Goal: Register for event/course

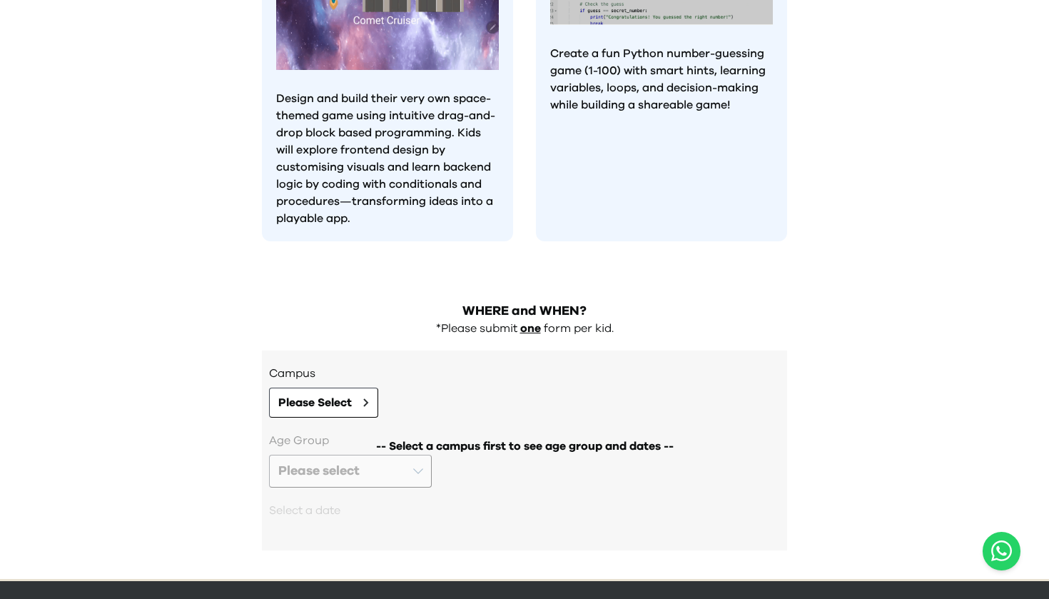
scroll to position [1283, 0]
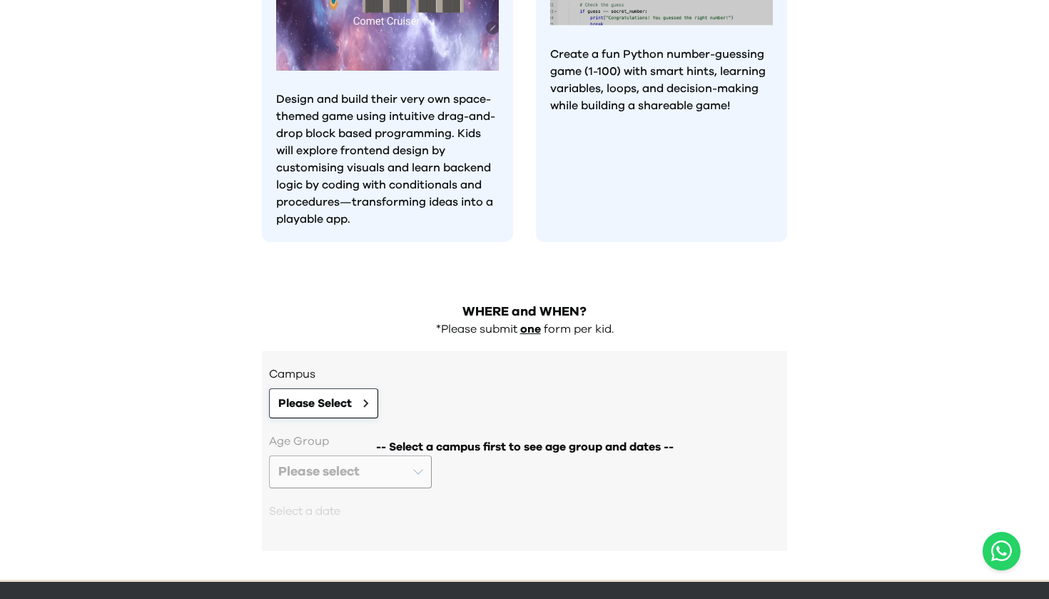
click at [352, 395] on span "Please Select" at bounding box center [315, 403] width 74 height 17
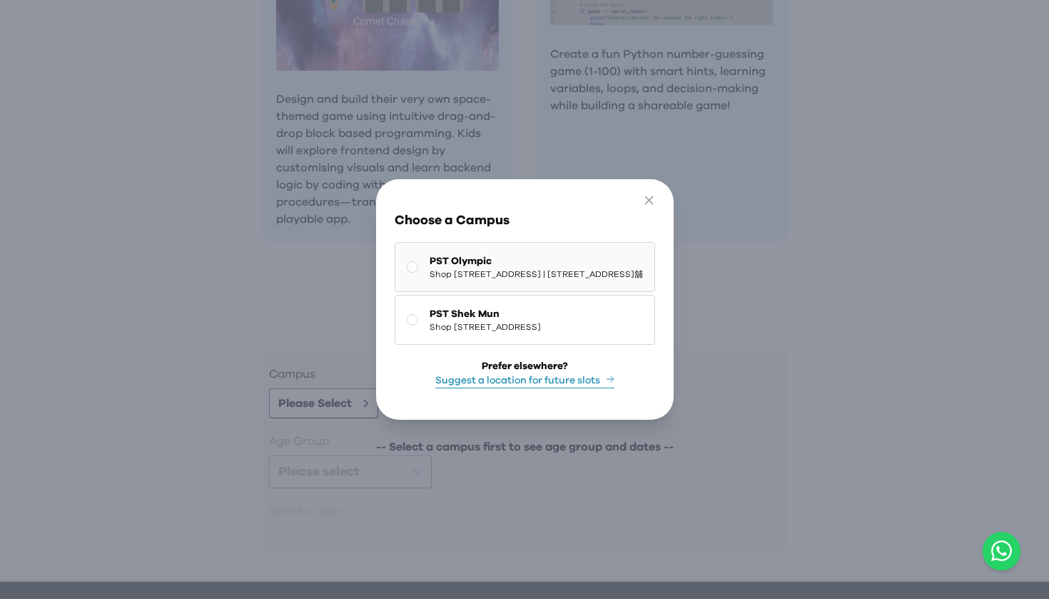
click at [430, 268] on span "Shop [STREET_ADDRESS] | [STREET_ADDRESS]舖" at bounding box center [536, 273] width 213 height 11
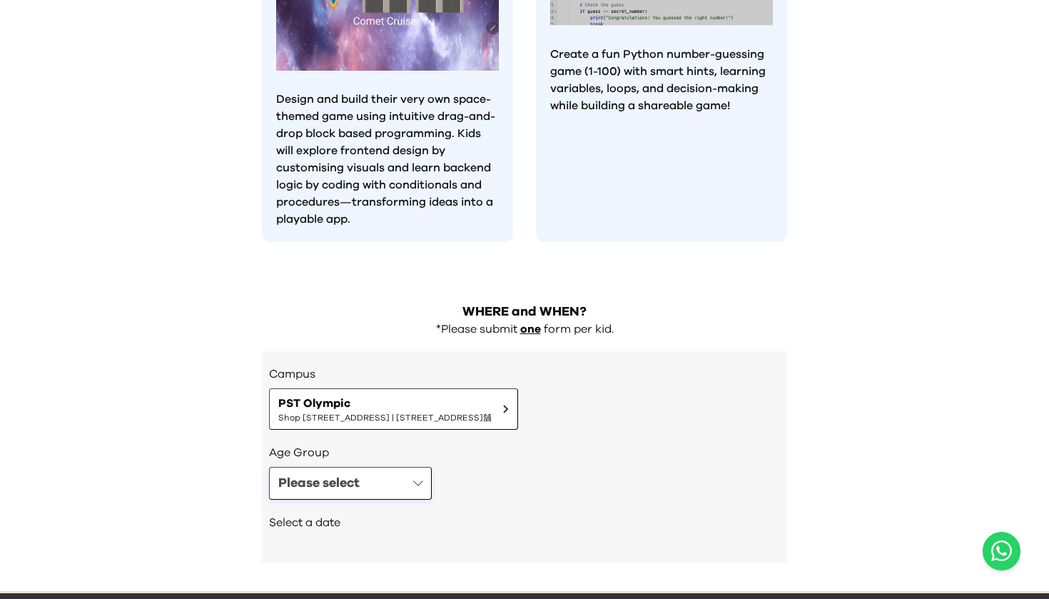
click at [414, 467] on button "Please select" at bounding box center [350, 483] width 163 height 33
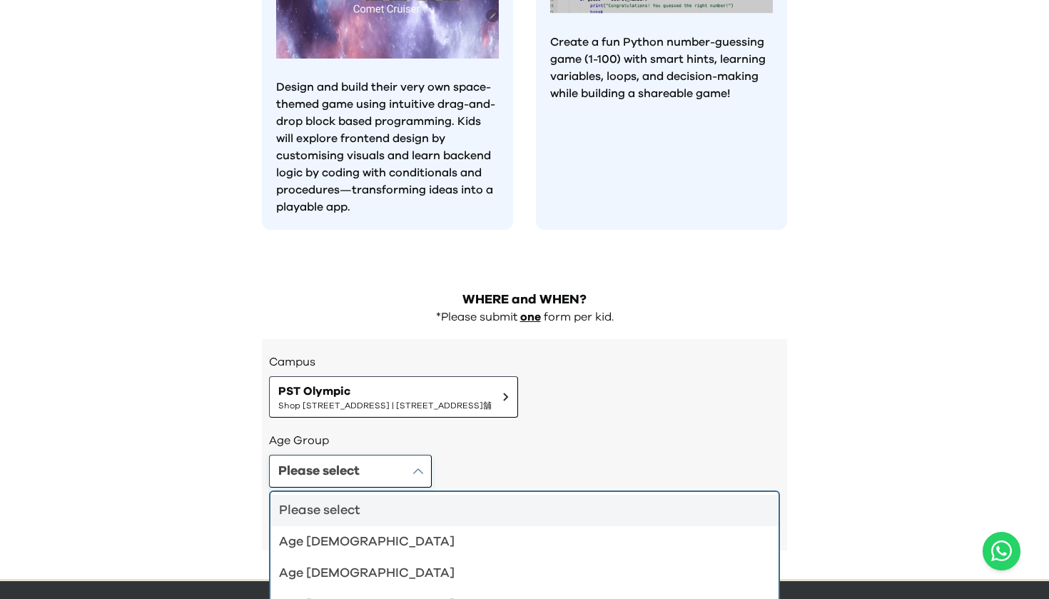
scroll to position [1294, 0]
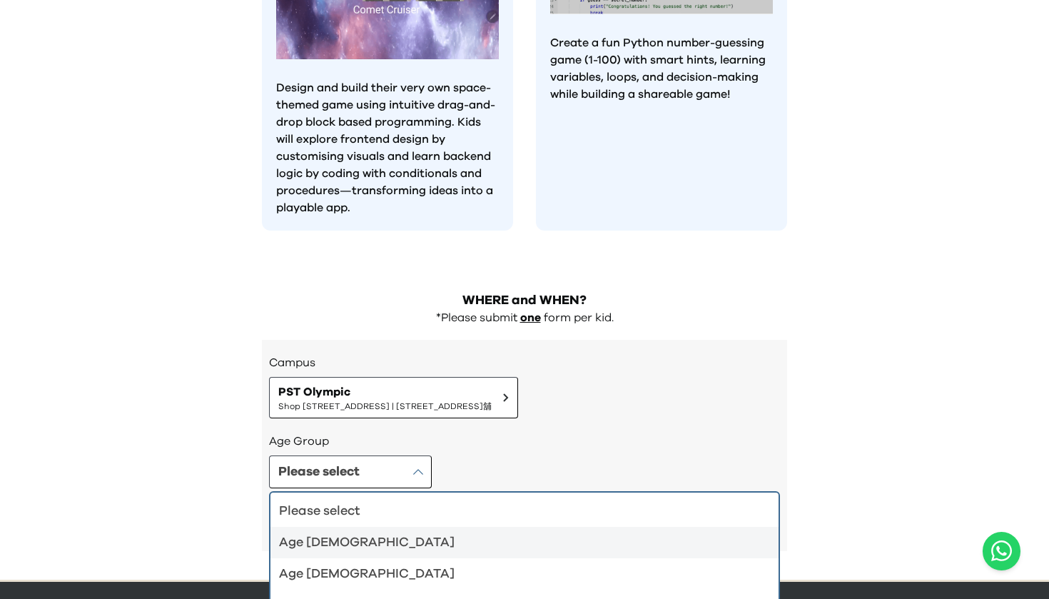
click at [386, 533] on div "Age [DEMOGRAPHIC_DATA]" at bounding box center [516, 543] width 474 height 20
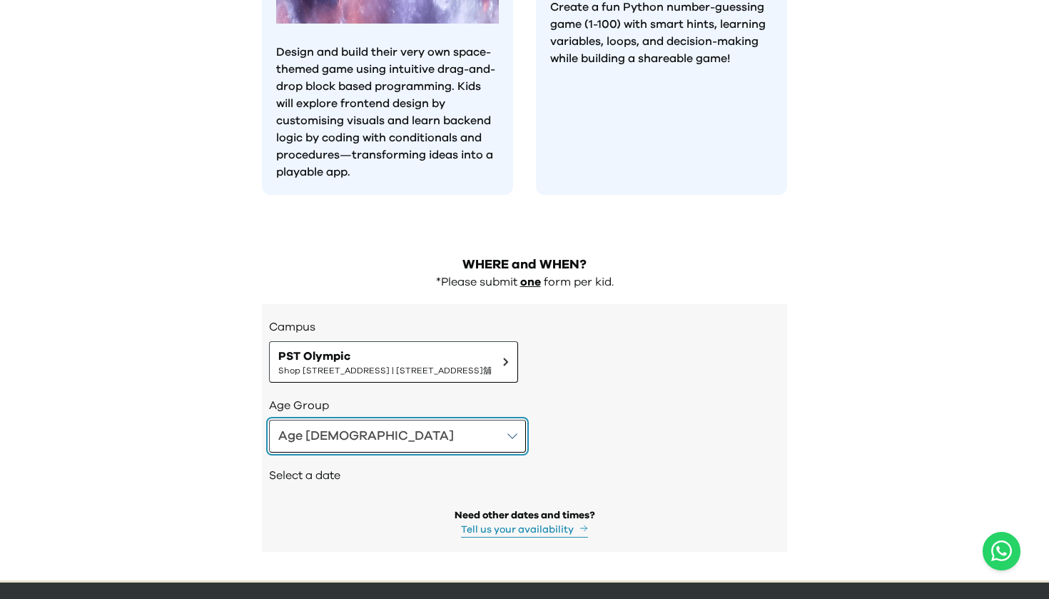
scroll to position [1326, 0]
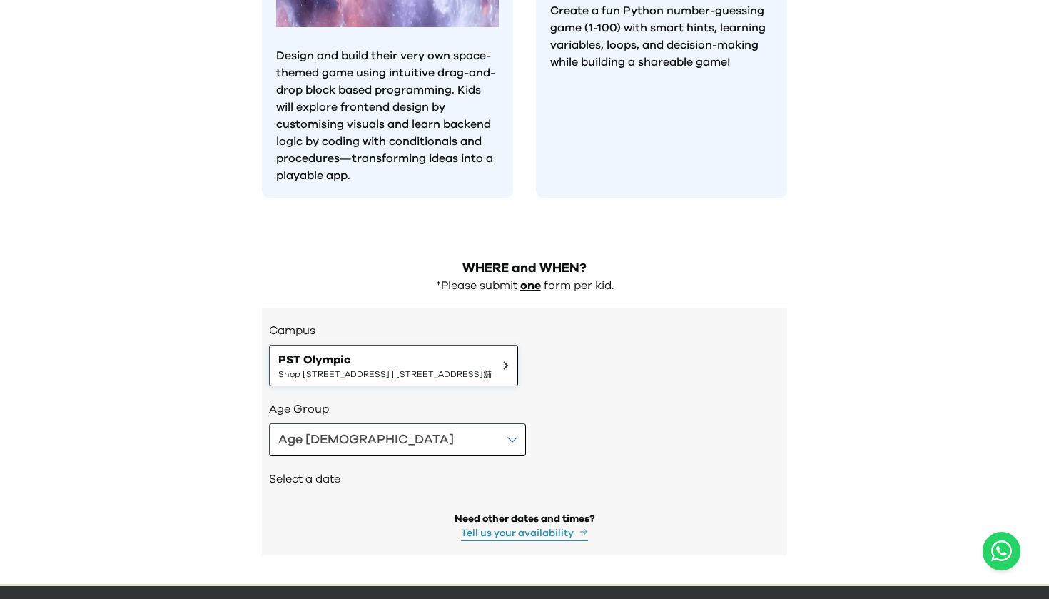
click at [413, 351] on span "PST Olympic" at bounding box center [384, 359] width 213 height 17
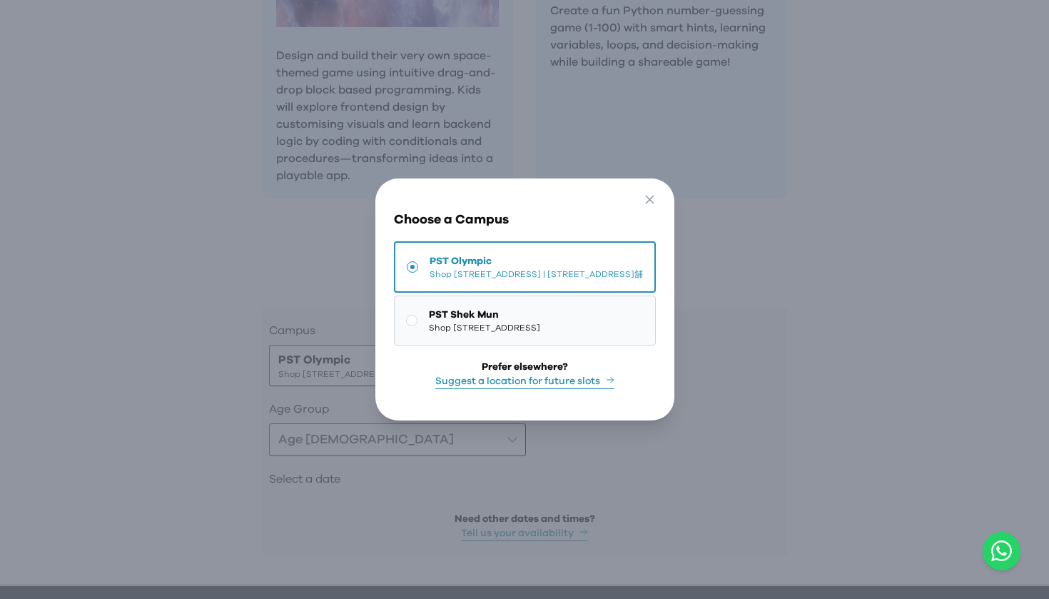
click at [452, 333] on span "Shop [STREET_ADDRESS]" at bounding box center [484, 327] width 111 height 11
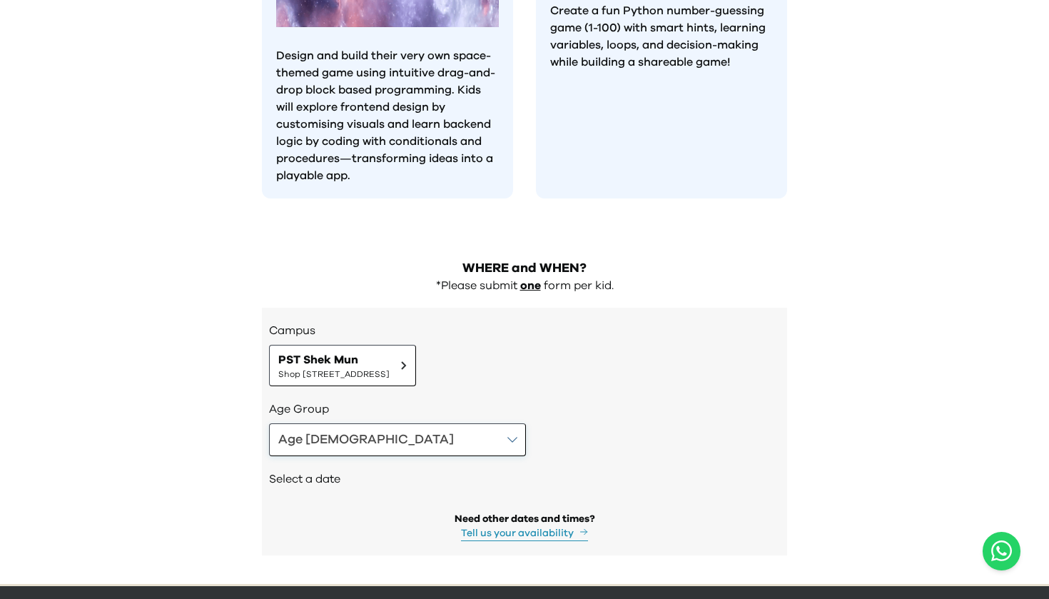
click at [368, 423] on button "Age [DEMOGRAPHIC_DATA]" at bounding box center [397, 439] width 257 height 33
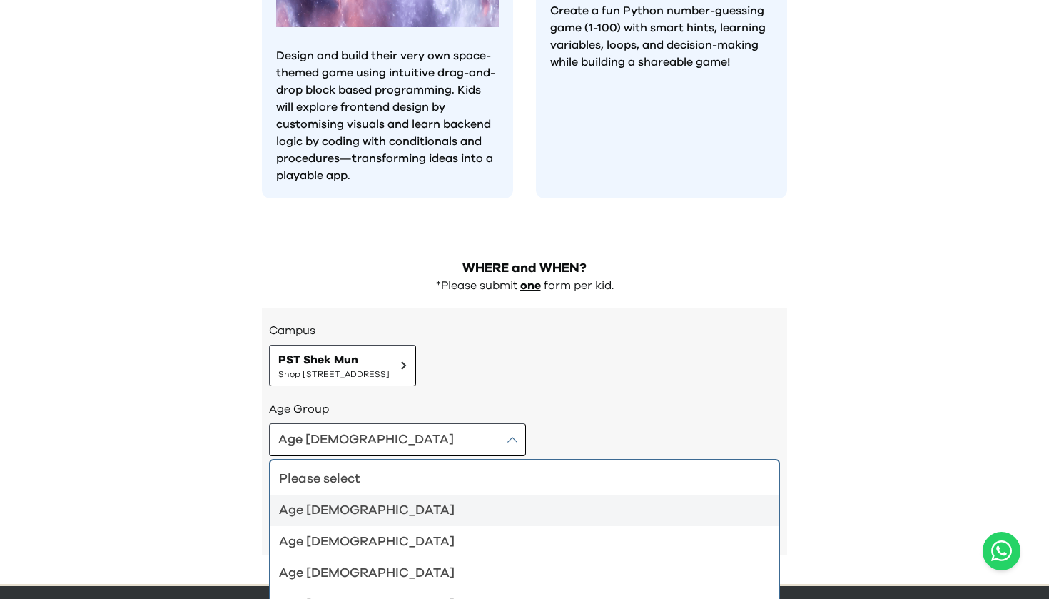
click at [442, 423] on div "Age [DEMOGRAPHIC_DATA] Please select Age [DEMOGRAPHIC_DATA] Age [DEMOGRAPHIC_DA…" at bounding box center [524, 439] width 511 height 33
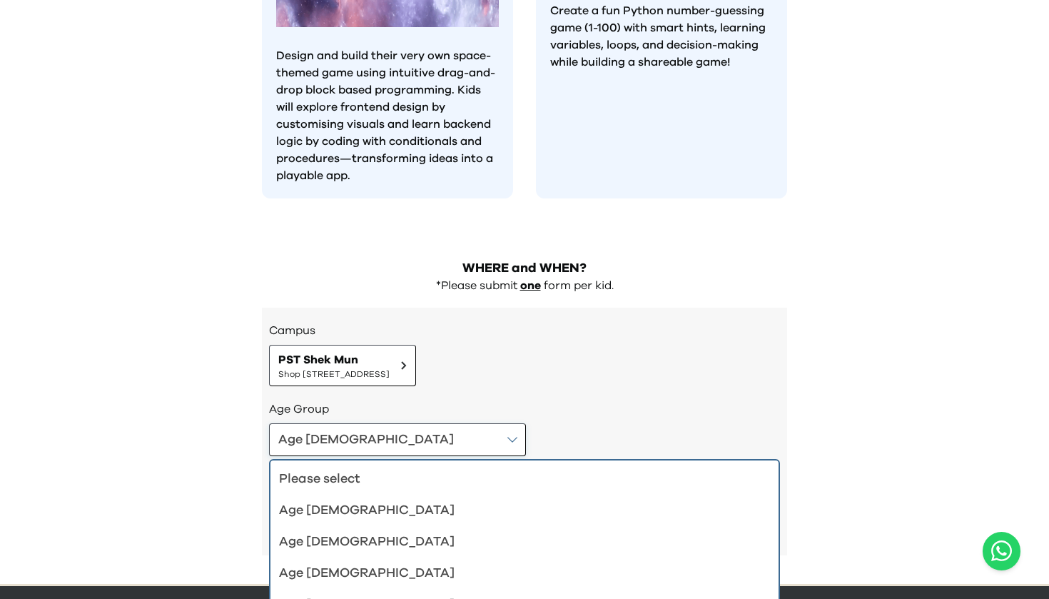
click at [376, 423] on button "Age [DEMOGRAPHIC_DATA]" at bounding box center [397, 439] width 257 height 33
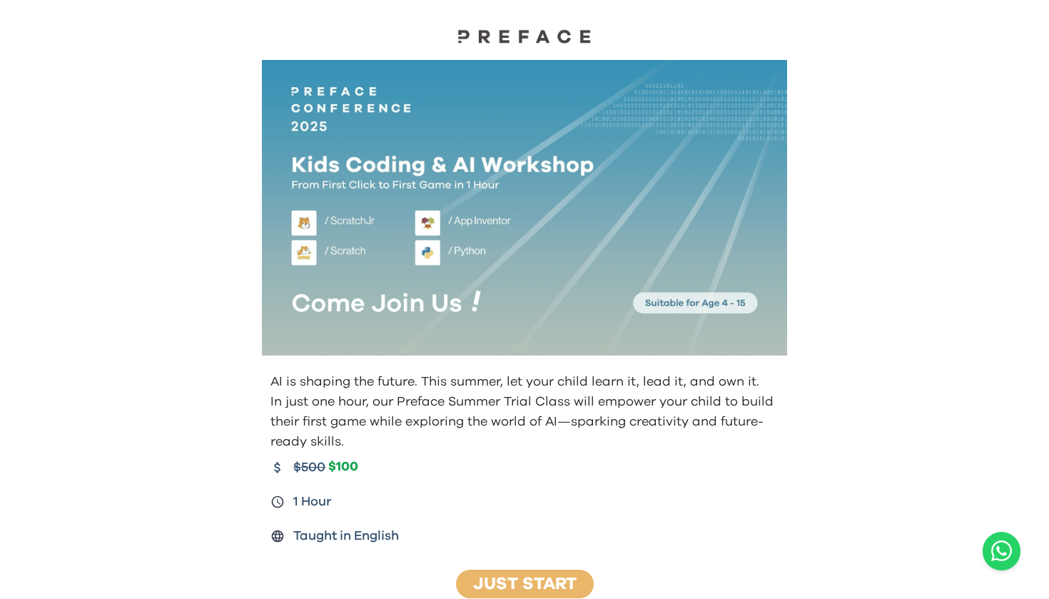
scroll to position [0, 0]
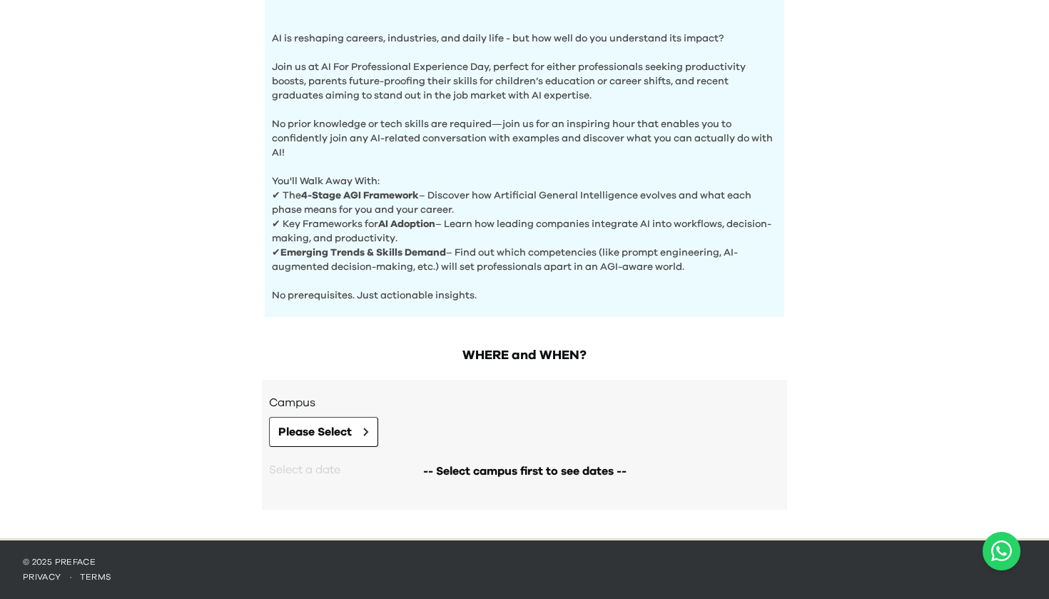
scroll to position [453, 0]
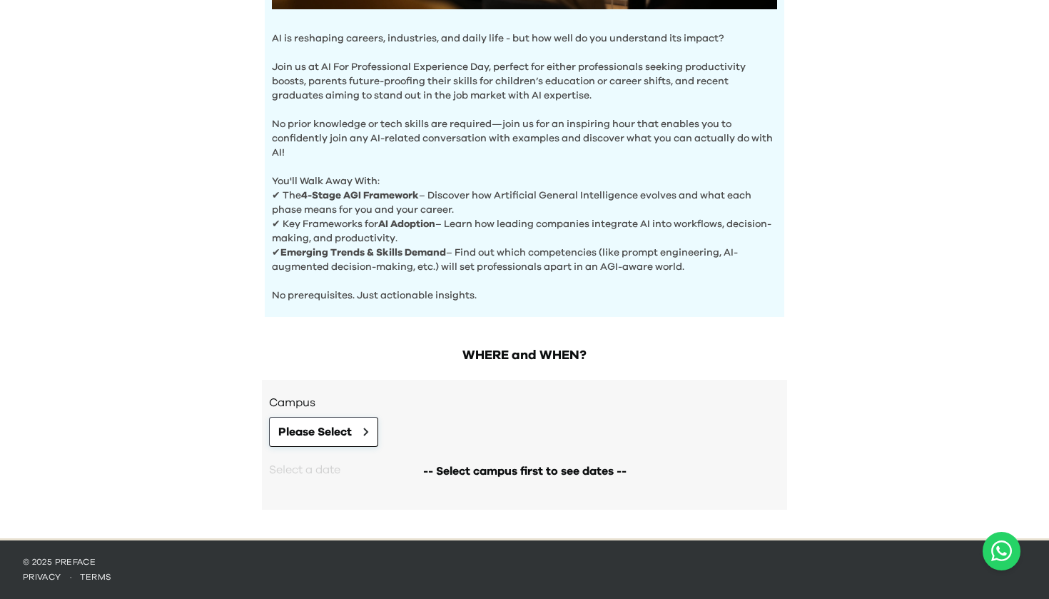
click at [362, 419] on button "Please Select" at bounding box center [323, 432] width 109 height 30
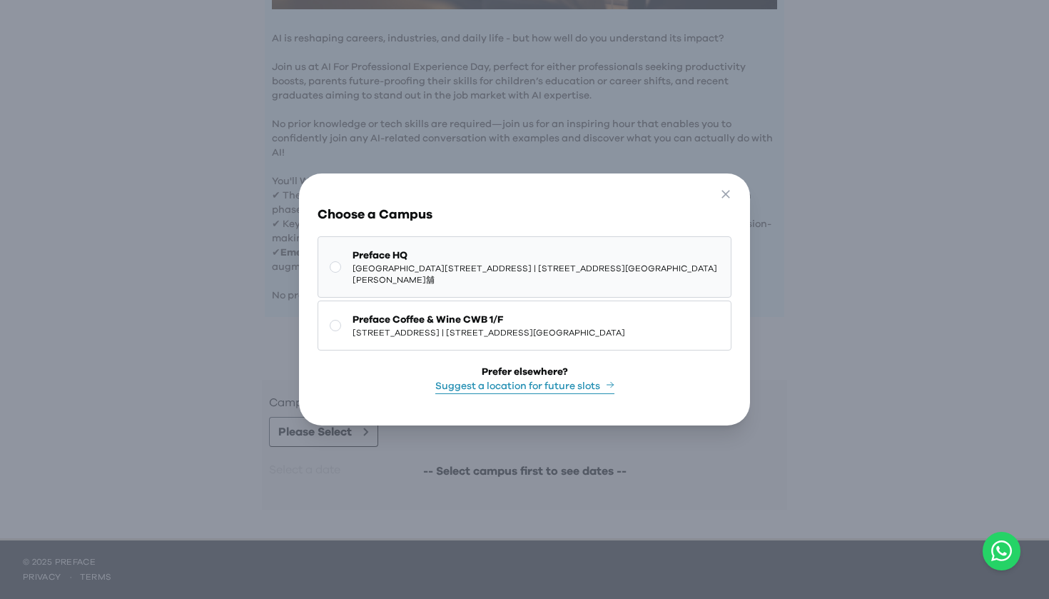
click at [455, 278] on span "Shop G07, Tower 535, 535 Jaffe Road, Causeway Bay | 銅鑼灣謝斐道535號Tower 535 地下G07號舖" at bounding box center [537, 274] width 368 height 23
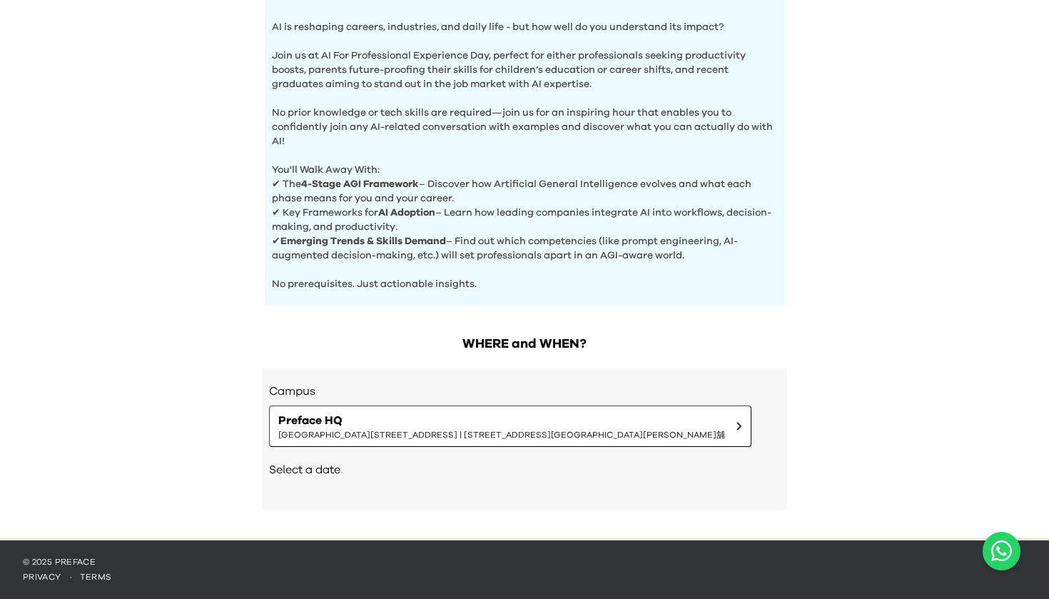
scroll to position [465, 0]
click at [403, 434] on span "Shop G07, Tower 535, 535 Jaffe Road, Causeway Bay | 銅鑼灣謝斐道535號Tower 535 地下G07號舖" at bounding box center [501, 434] width 447 height 11
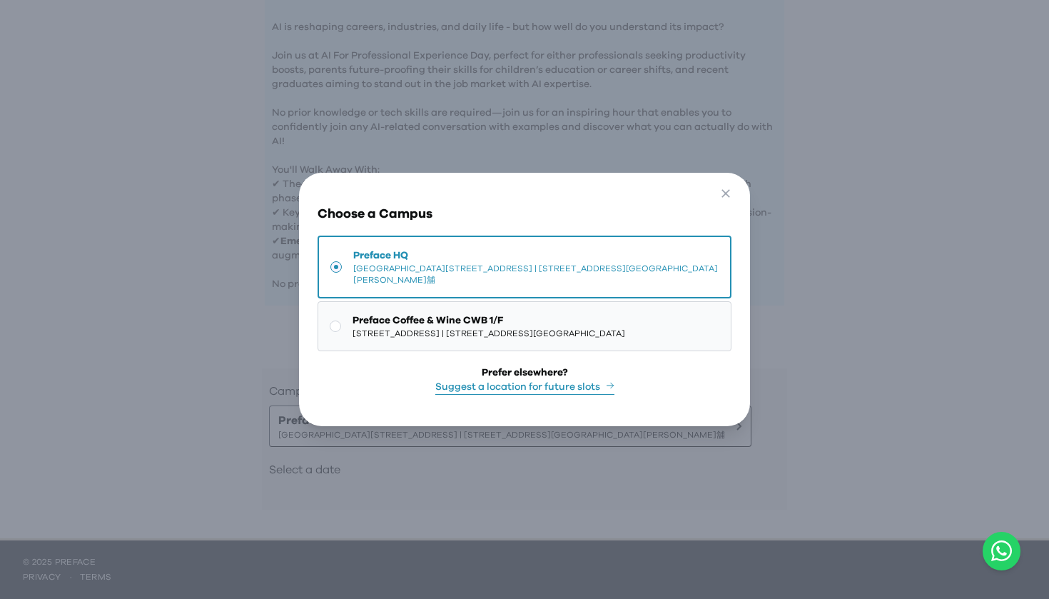
click at [444, 318] on span "Preface Coffee & Wine CWB 1/F" at bounding box center [489, 320] width 273 height 14
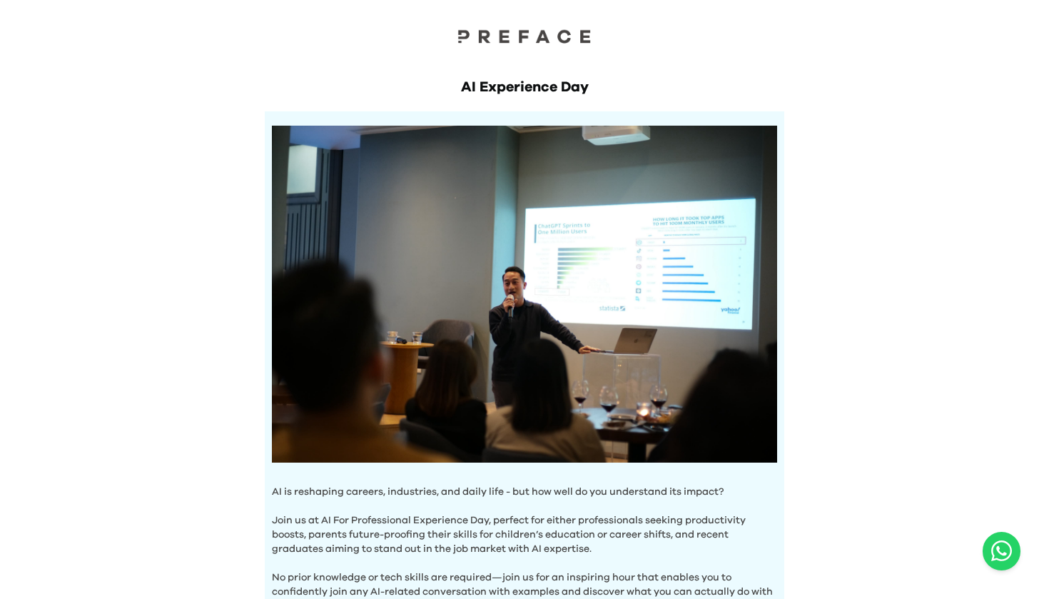
scroll to position [0, 0]
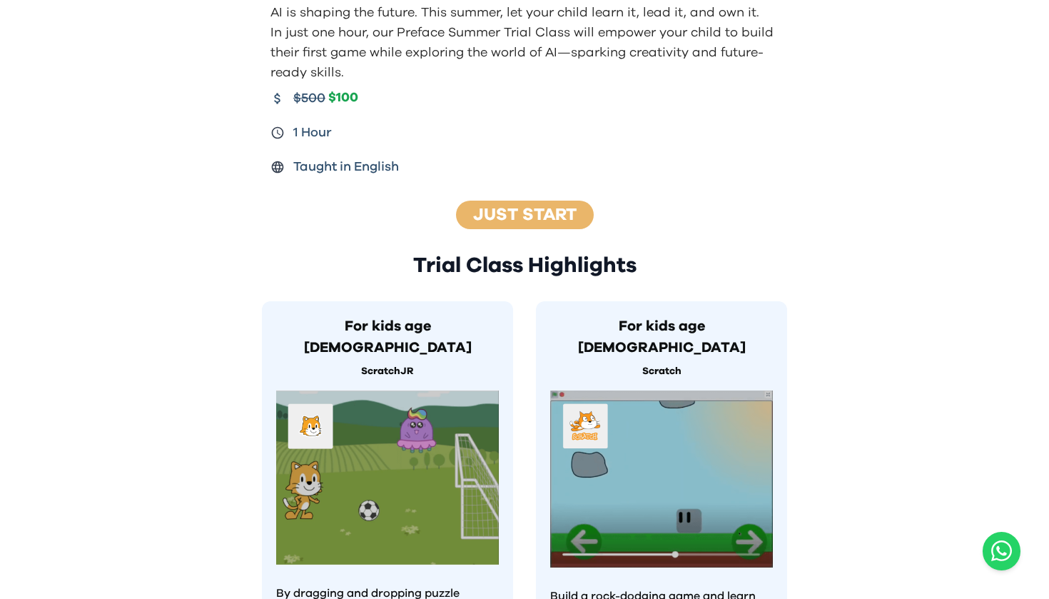
scroll to position [423, 0]
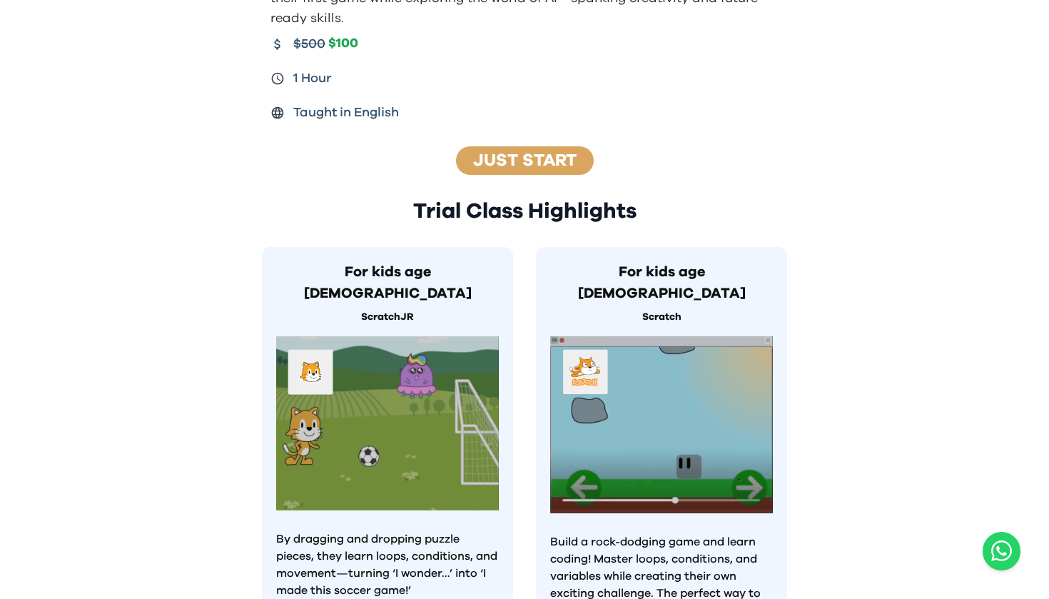
click at [498, 156] on link "Just Start" at bounding box center [525, 160] width 104 height 17
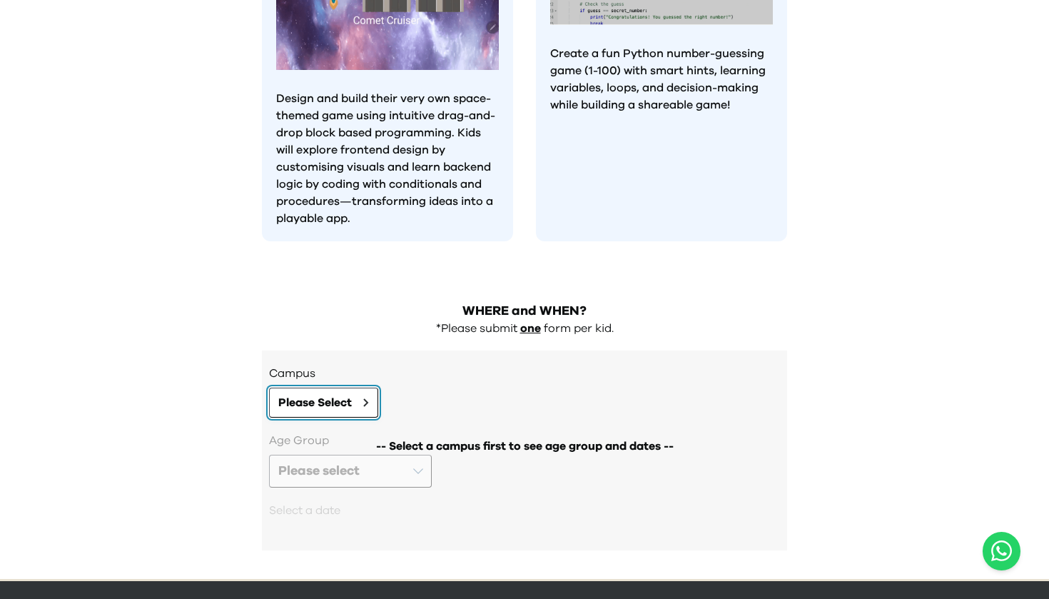
scroll to position [1283, 0]
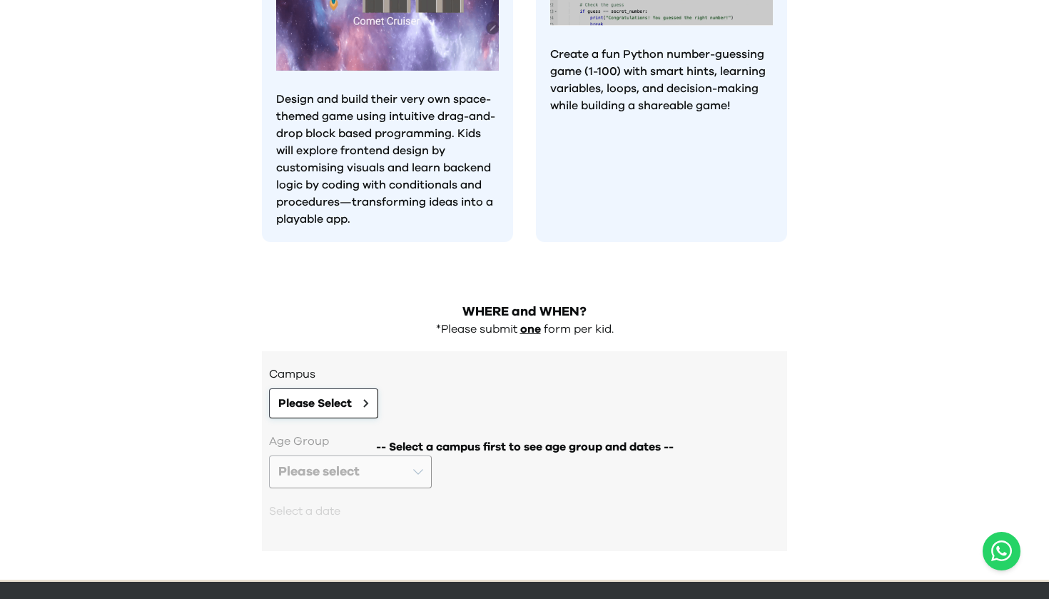
click at [341, 388] on button "Please Select" at bounding box center [323, 403] width 109 height 30
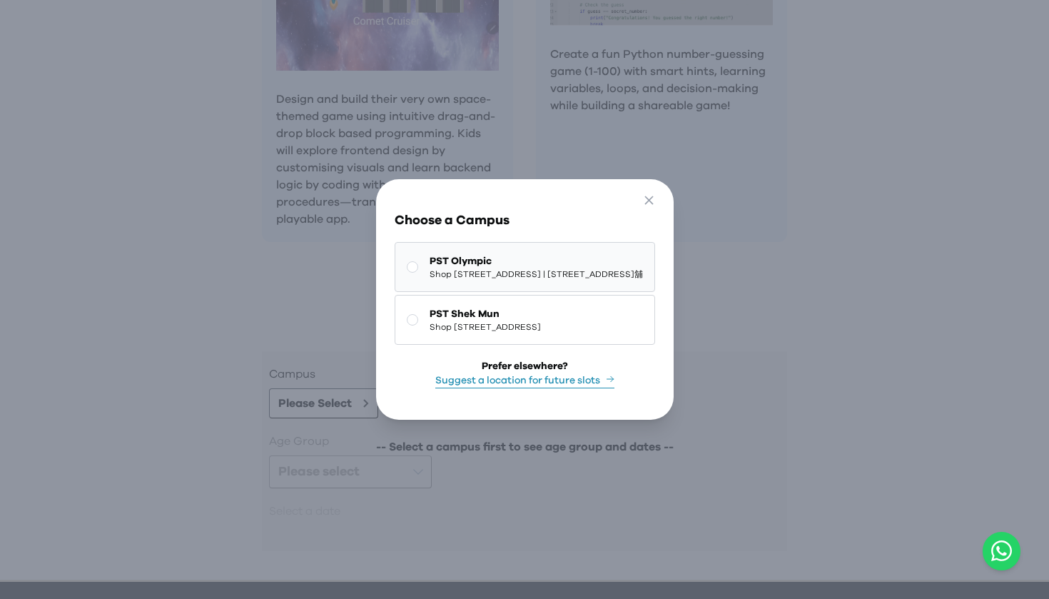
click at [430, 254] on span "PST Olympic" at bounding box center [536, 261] width 213 height 14
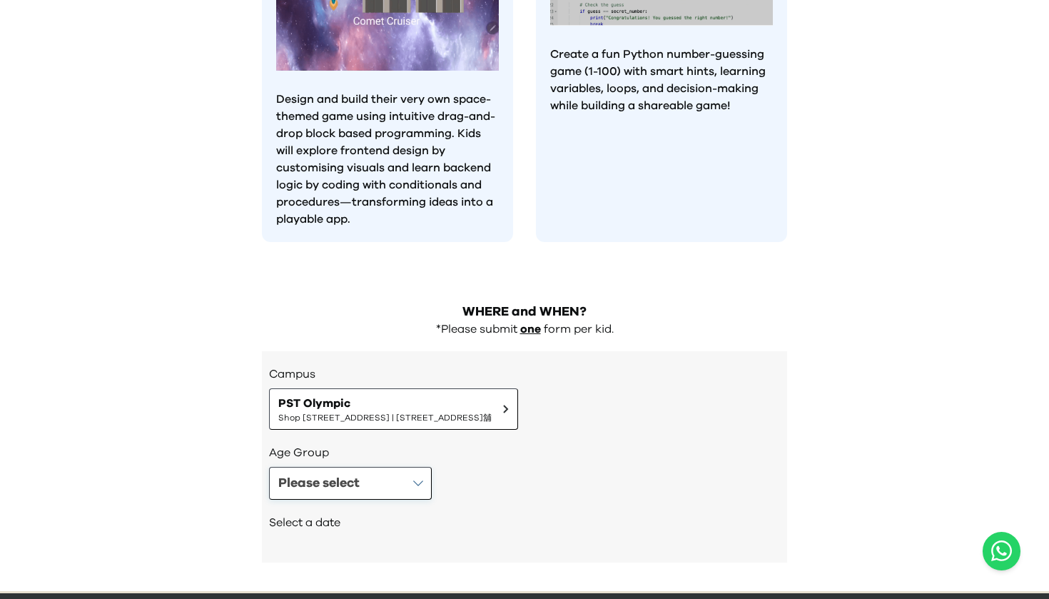
click at [376, 467] on button "Please select" at bounding box center [350, 483] width 163 height 33
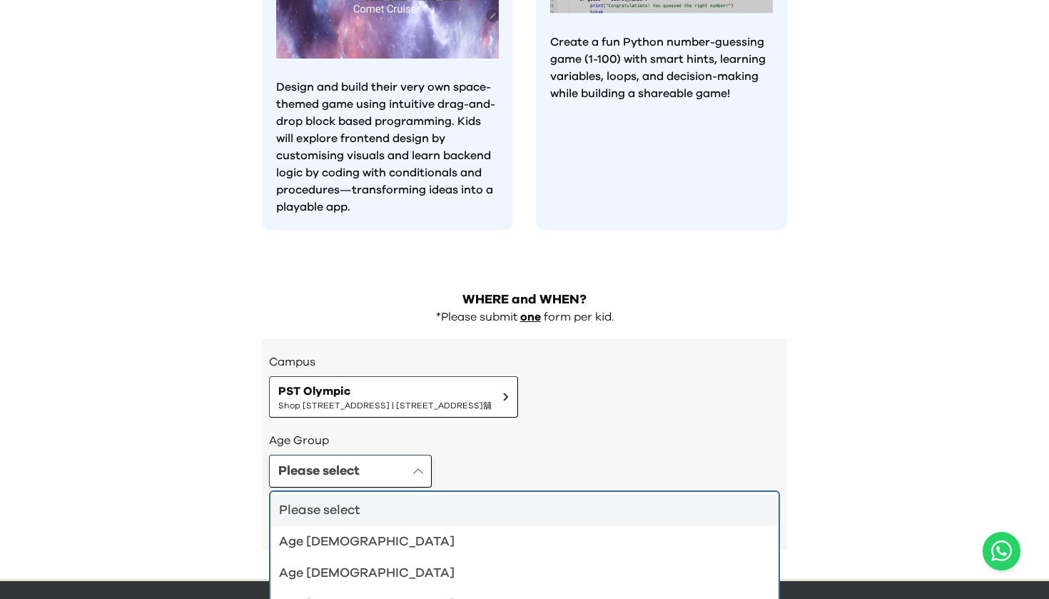
scroll to position [1294, 0]
click at [426, 340] on div "Campus PST Olympic Shop 118-119, 1/F, Olympian City 1, 11 Hoi Fai Road, Tai Kok…" at bounding box center [524, 445] width 525 height 211
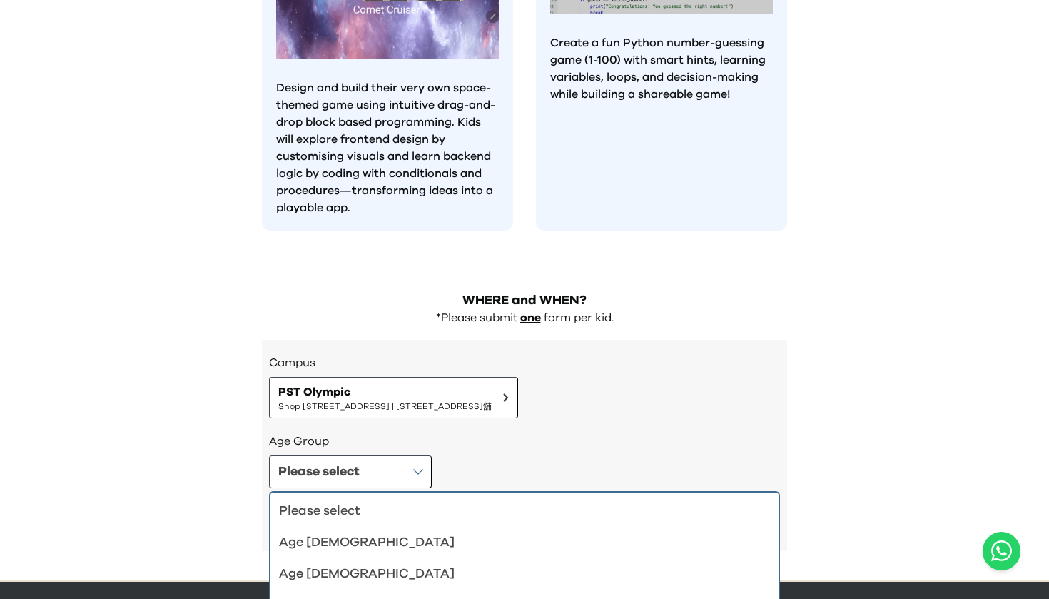
click at [483, 455] on div "Please select Please select Age 4-5 Age 6-7 Age 8-9 Age 10-12" at bounding box center [524, 471] width 511 height 33
click at [367, 501] on div "Please select" at bounding box center [516, 511] width 474 height 20
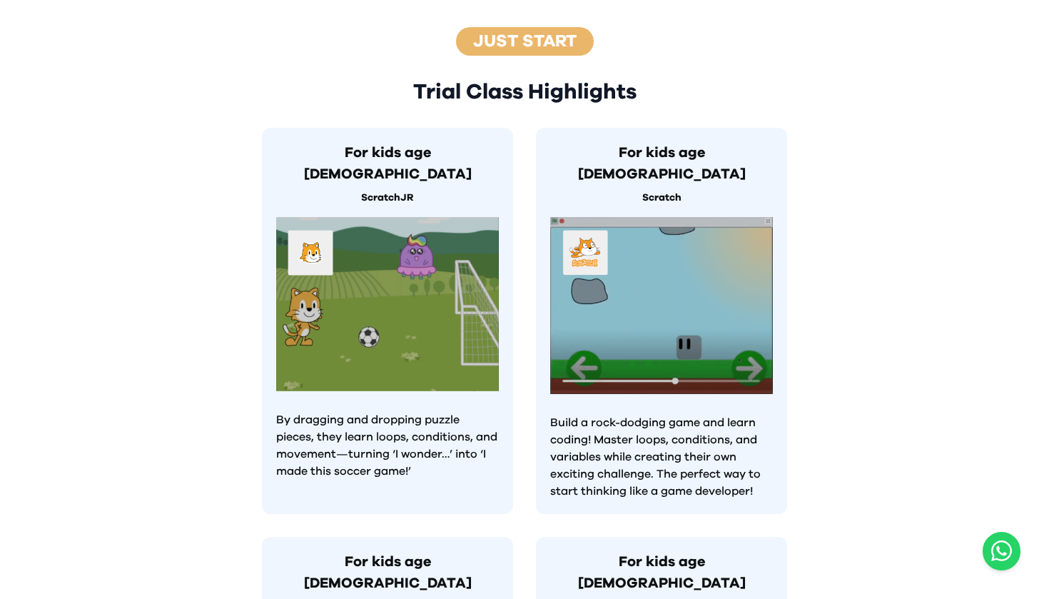
scroll to position [543, 0]
